Goal: Task Accomplishment & Management: Manage account settings

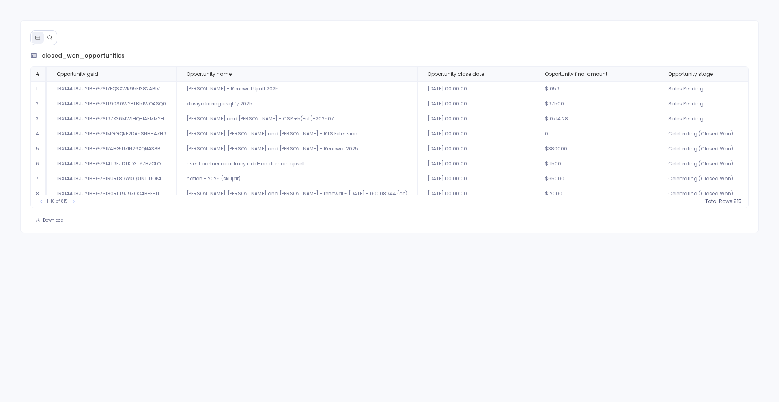
click at [49, 39] on icon at bounding box center [50, 38] width 6 height 6
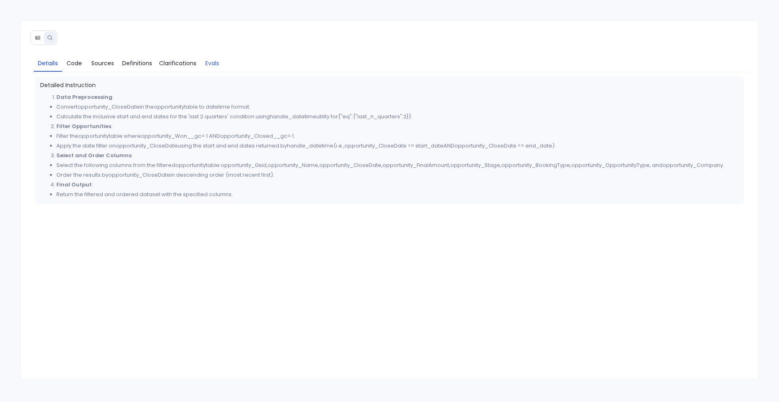
click at [213, 62] on span "Evals" at bounding box center [212, 63] width 14 height 9
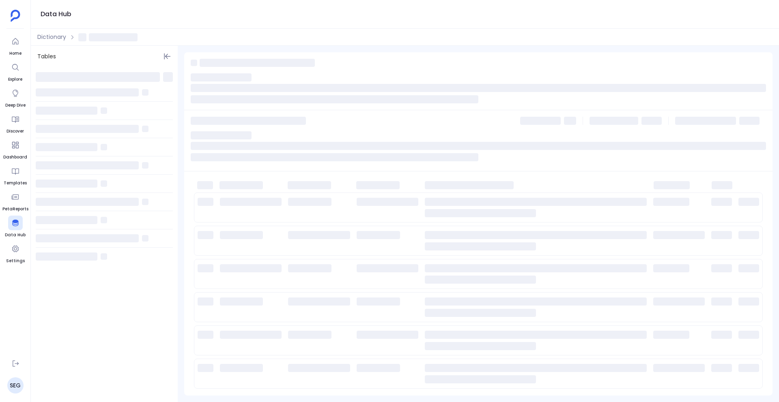
click at [18, 394] on aside "Home Explore Deep Dive Discover Dashboard Templates PetaReports Data Hub Settin…" at bounding box center [15, 201] width 31 height 402
click at [17, 384] on link "PS" at bounding box center [15, 386] width 16 height 16
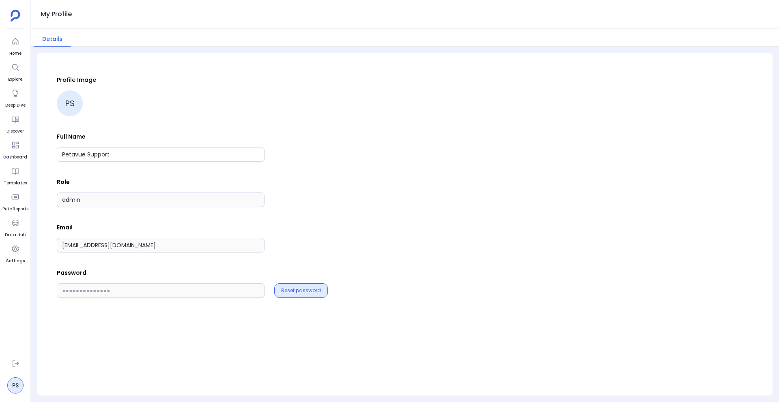
click at [299, 288] on button "Reset password" at bounding box center [301, 291] width 40 height 6
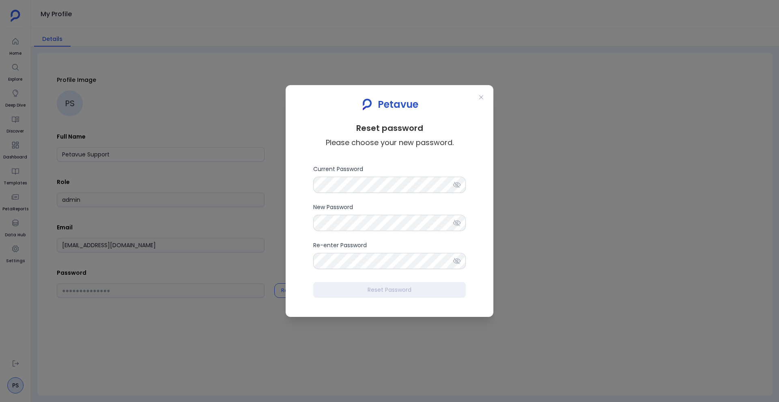
click at [454, 182] on icon at bounding box center [457, 185] width 8 height 8
click at [482, 95] on icon at bounding box center [481, 97] width 6 height 6
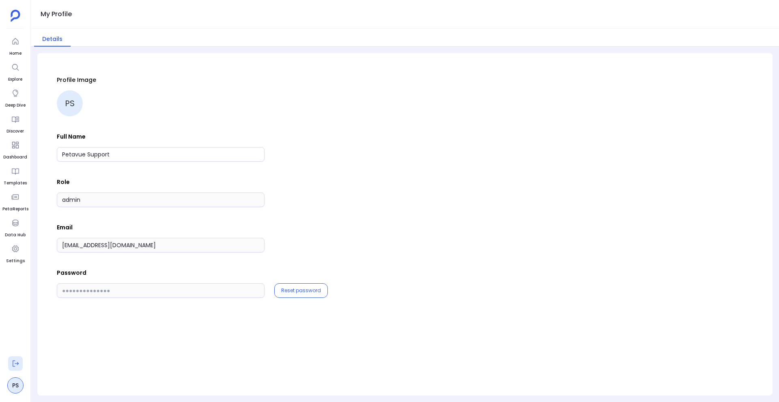
click at [14, 359] on button at bounding box center [15, 364] width 15 height 15
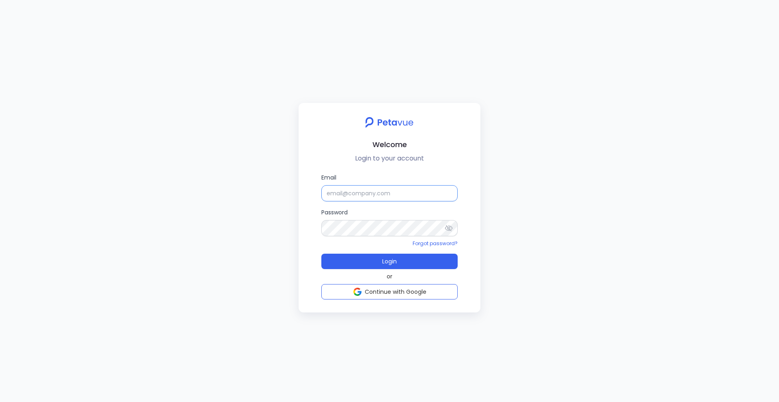
click at [373, 200] on input "Email" at bounding box center [389, 193] width 136 height 16
click at [643, 185] on div "Welcome Login to your account Email Password Forgot password? Login or Continue…" at bounding box center [389, 201] width 779 height 402
click at [386, 195] on input "Email" at bounding box center [389, 193] width 136 height 16
type input "[EMAIL_ADDRESS][DOMAIN_NAME]"
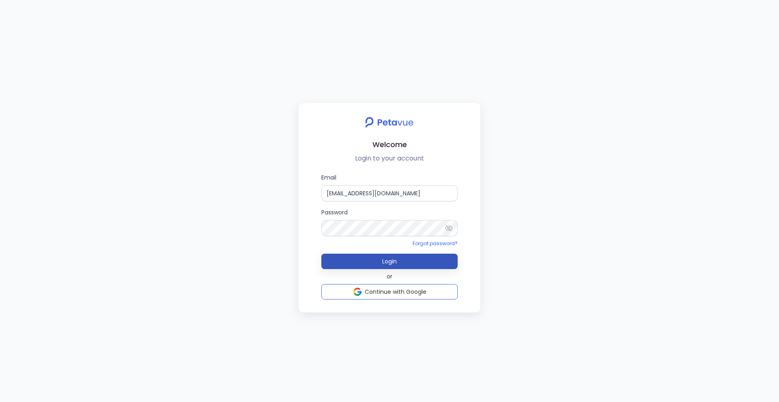
click at [374, 256] on button "Login" at bounding box center [389, 261] width 136 height 15
click at [371, 263] on button "Login" at bounding box center [389, 261] width 136 height 15
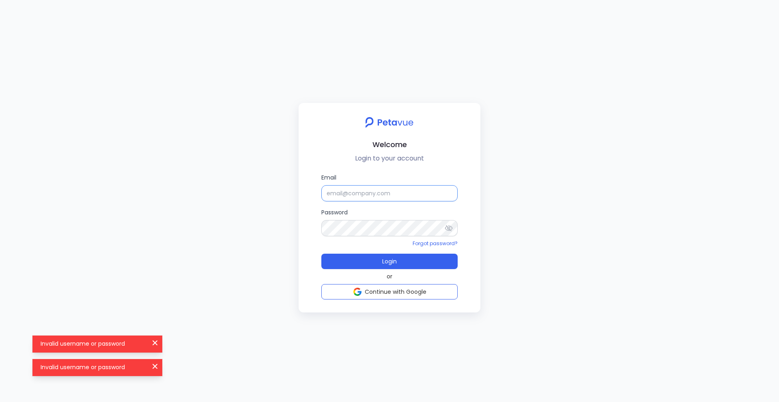
click at [387, 193] on input "Email" at bounding box center [389, 193] width 136 height 16
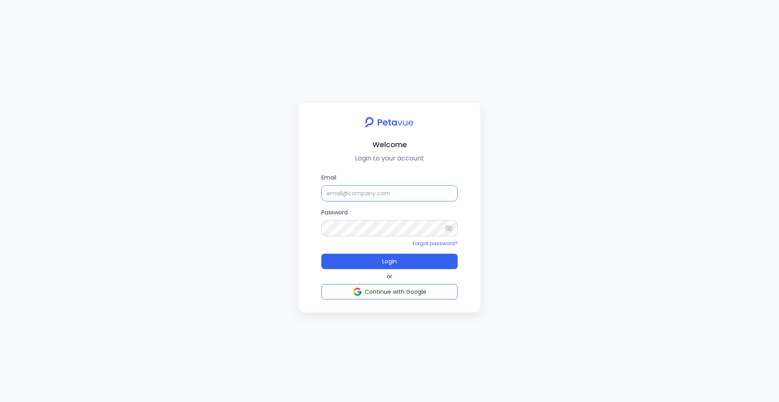
type input "[EMAIL_ADDRESS][DOMAIN_NAME]"
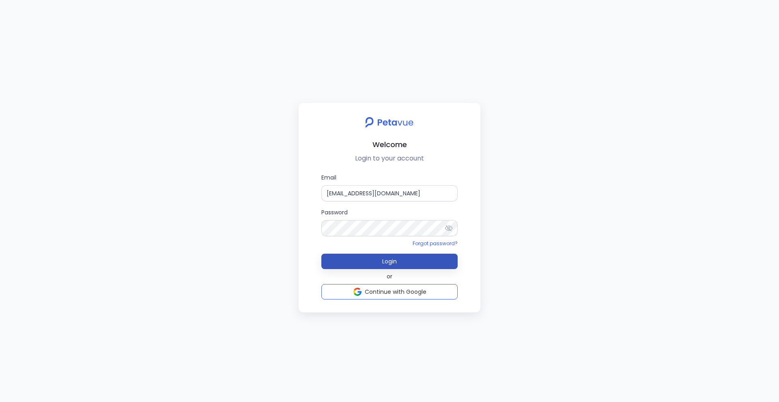
click at [371, 261] on button "Login" at bounding box center [389, 261] width 136 height 15
